Goal: Transaction & Acquisition: Purchase product/service

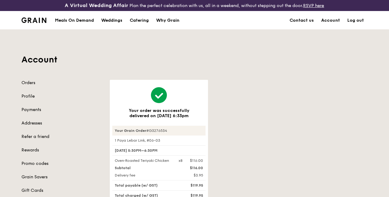
click at [82, 17] on div "Meals On Demand" at bounding box center [74, 20] width 39 height 18
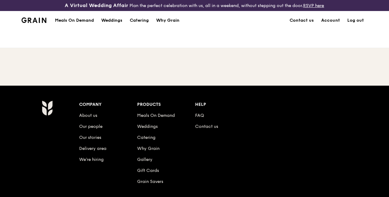
click at [72, 30] on div "Meals On Demand Weddings Catering Why Grain" at bounding box center [117, 20] width 132 height 19
click at [74, 24] on h1 "Meals On Demand" at bounding box center [74, 20] width 39 height 6
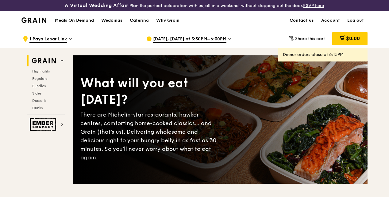
click at [222, 43] on span "[DATE], [DATE] at 5:30PM–6:30PM" at bounding box center [189, 39] width 73 height 7
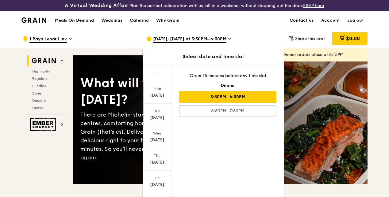
click at [153, 121] on div "[DATE]" at bounding box center [156, 118] width 27 height 6
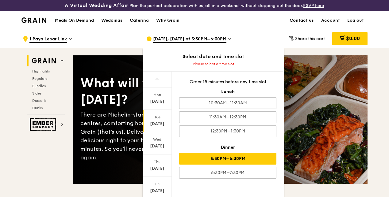
click at [222, 157] on div "5:30PM–6:30PM" at bounding box center [227, 159] width 97 height 12
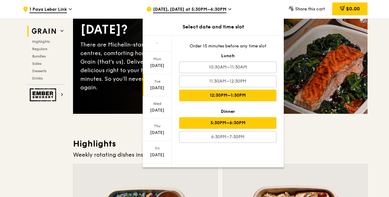
scroll to position [92, 0]
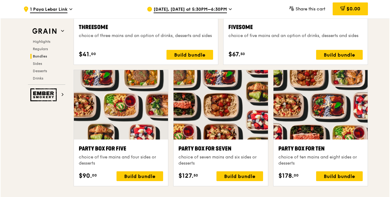
scroll to position [1226, 0]
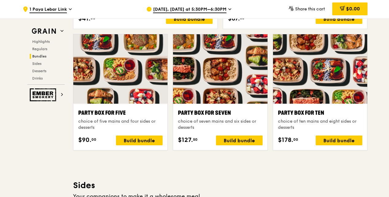
click at [330, 120] on div "Party Box for Ten choice of ten mains and eight sides or desserts" at bounding box center [320, 120] width 84 height 22
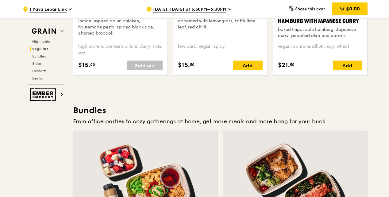
scroll to position [910, 0]
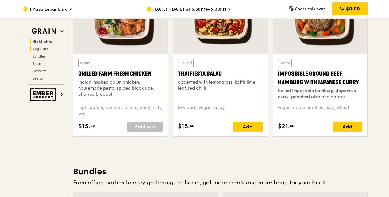
click at [39, 41] on span "Highlights" at bounding box center [42, 42] width 20 height 4
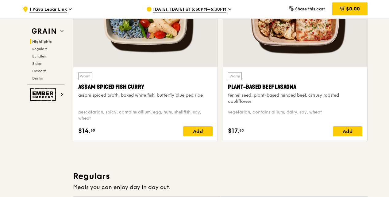
scroll to position [250, 0]
